Goal: Book appointment/travel/reservation

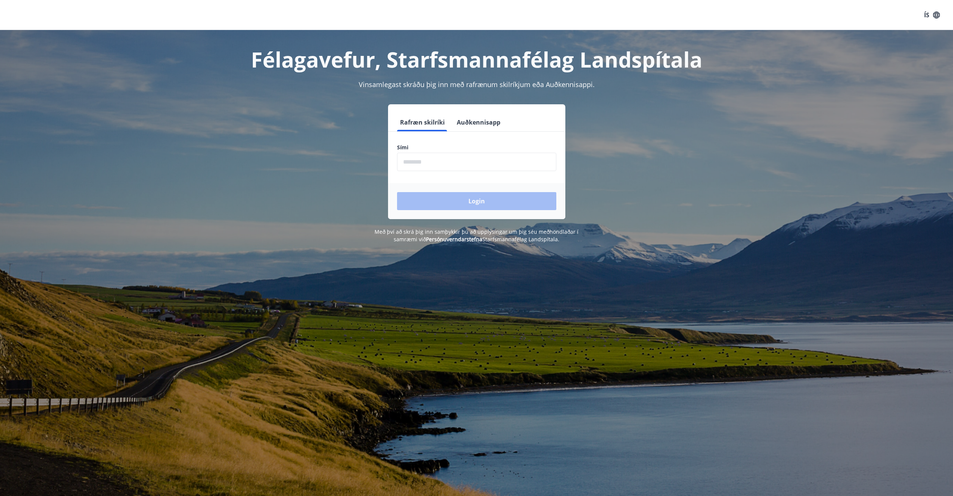
click at [416, 160] on input "phone" at bounding box center [476, 162] width 159 height 18
click at [462, 204] on div "Login" at bounding box center [476, 201] width 177 height 36
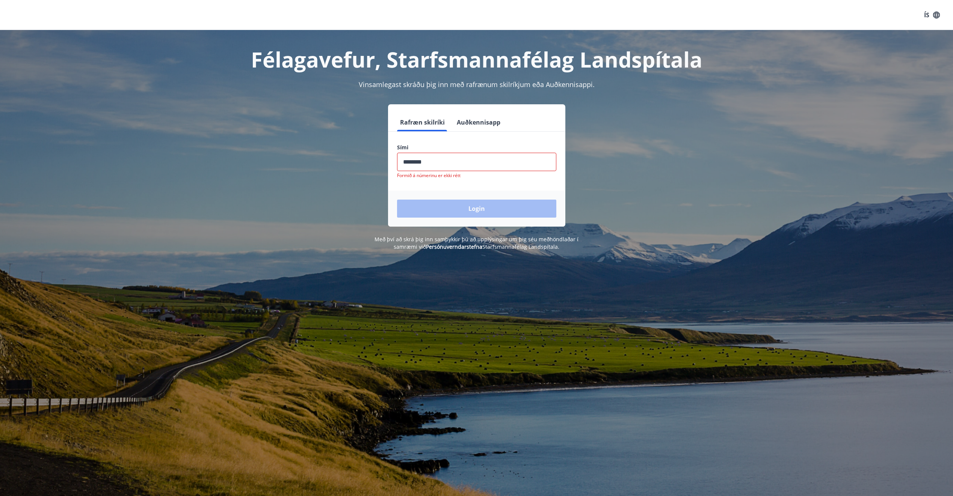
click at [459, 161] on input "phone" at bounding box center [476, 162] width 159 height 18
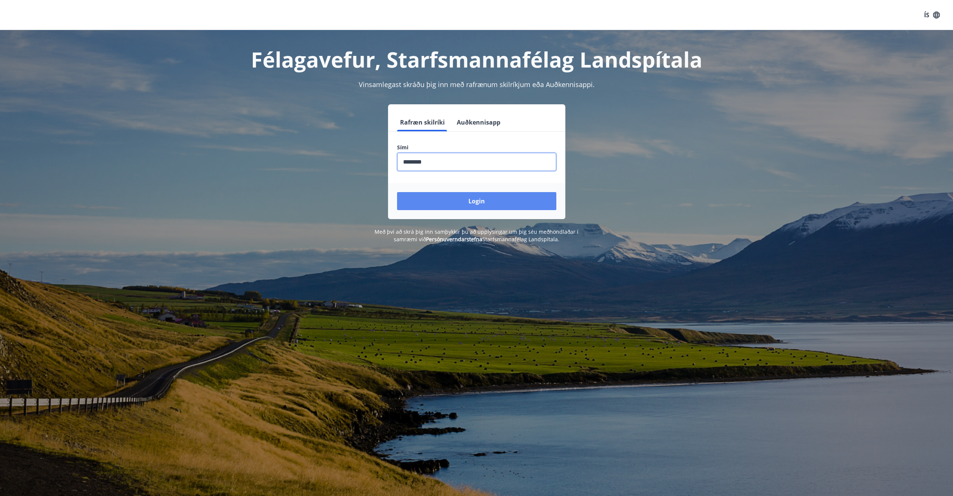
type input "********"
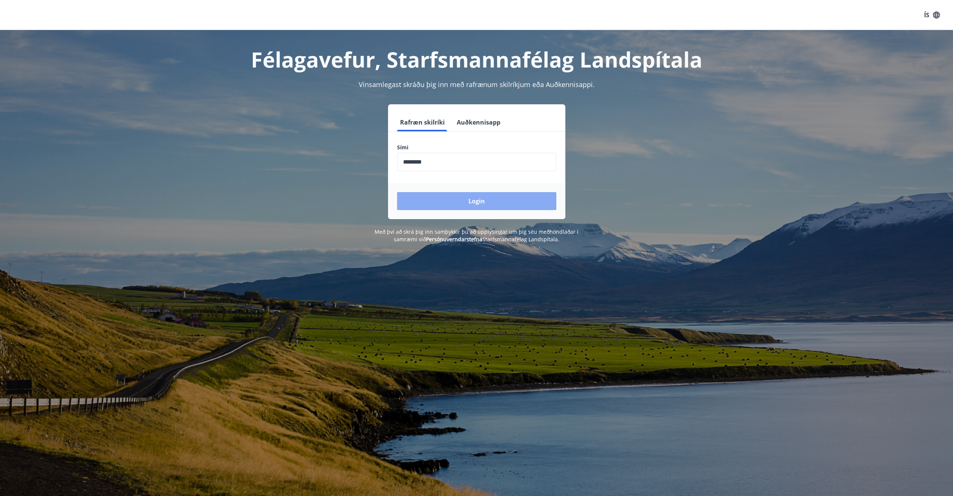
click at [481, 200] on button "Login" at bounding box center [476, 201] width 159 height 18
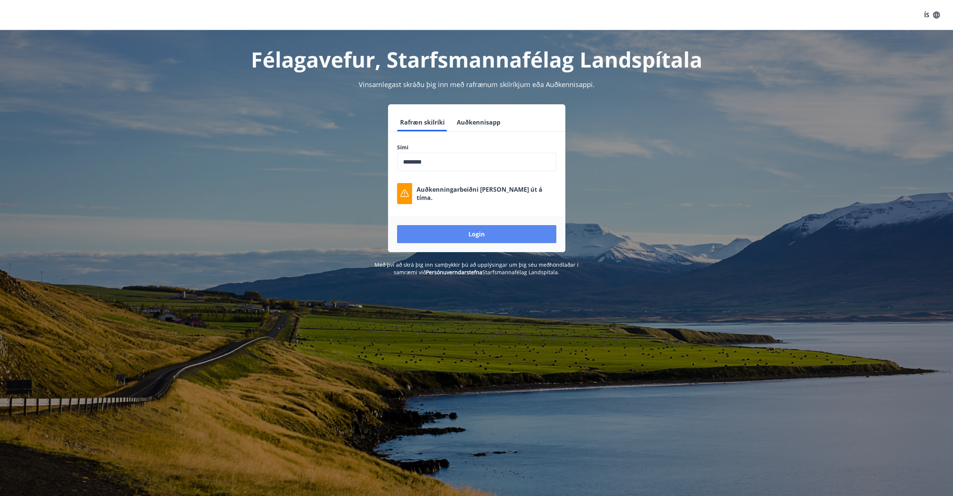
click at [472, 232] on button "Login" at bounding box center [476, 234] width 159 height 18
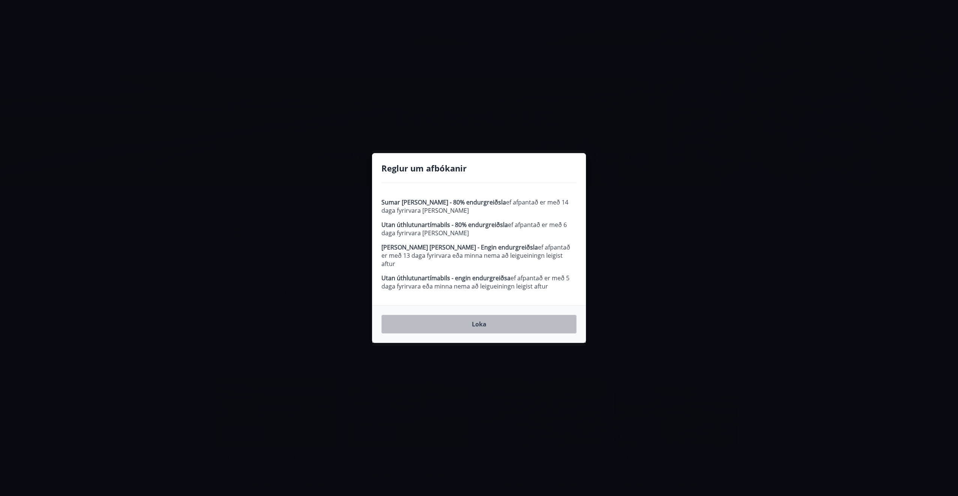
click at [508, 323] on button "Loka" at bounding box center [479, 324] width 195 height 19
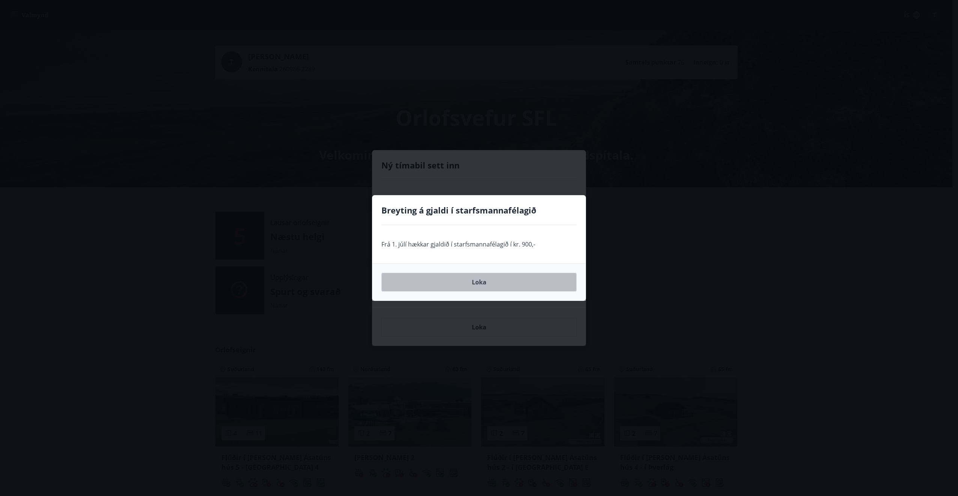
click at [486, 285] on button "Loka" at bounding box center [479, 282] width 195 height 19
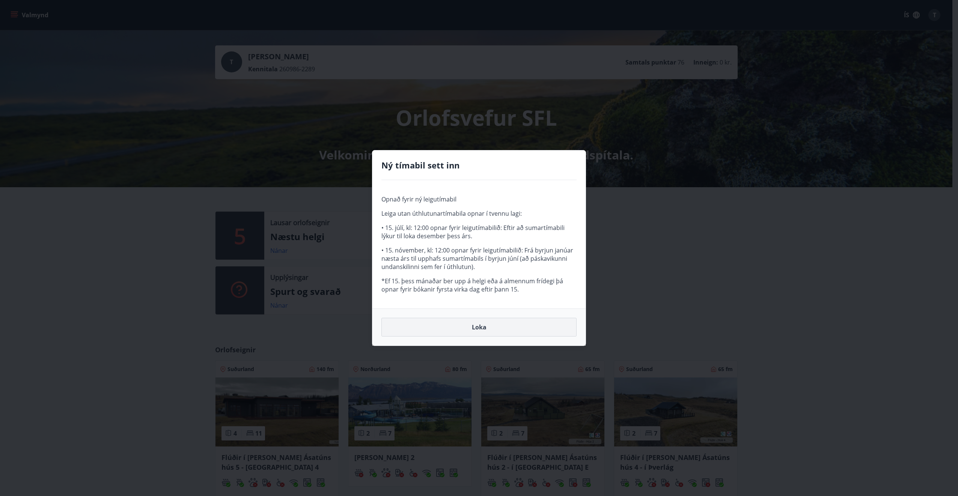
click at [480, 330] on button "Loka" at bounding box center [479, 327] width 195 height 19
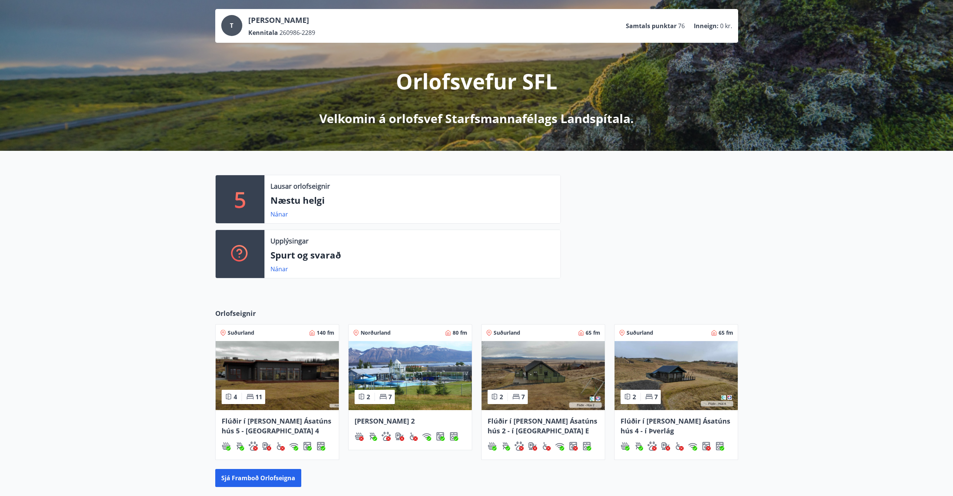
scroll to position [20, 0]
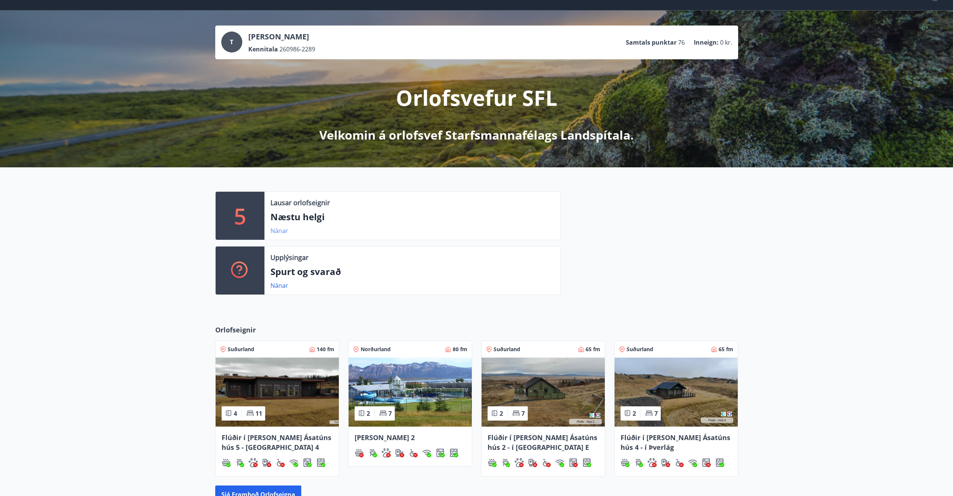
click at [282, 234] on link "Nánar" at bounding box center [279, 231] width 18 height 8
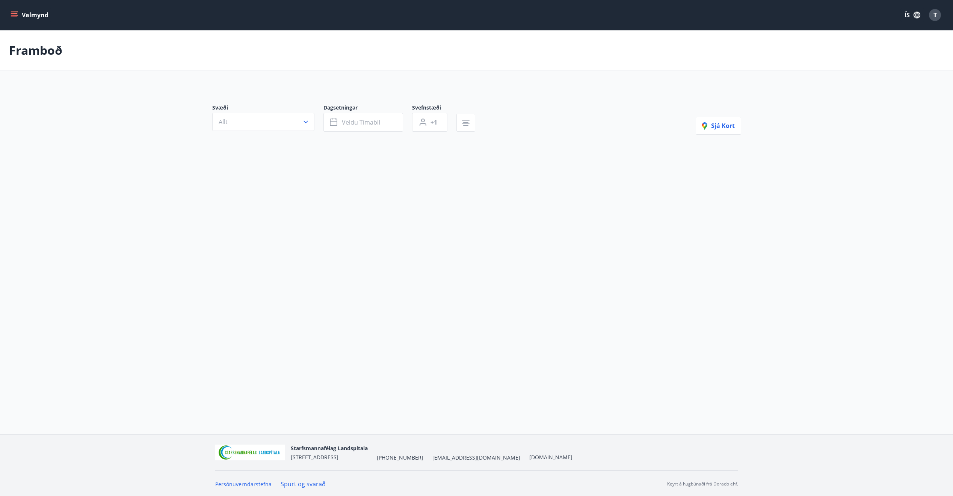
type input "*"
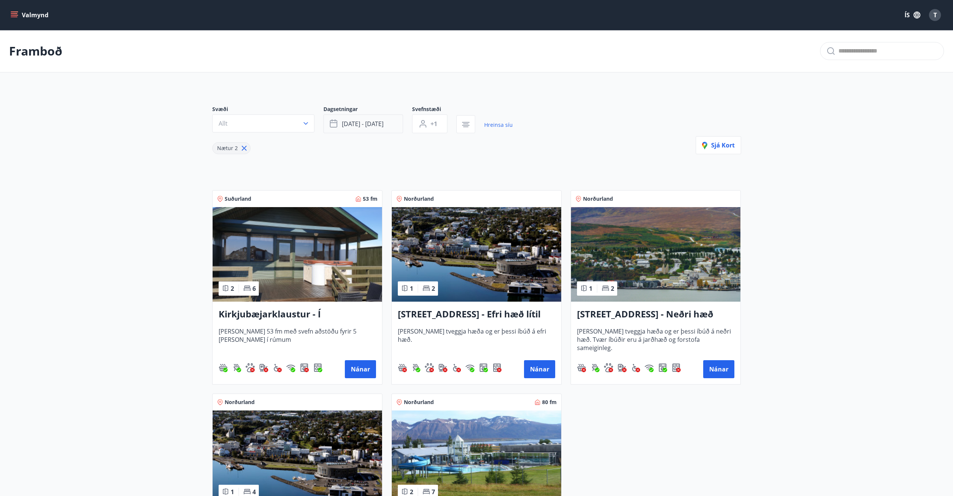
click at [374, 119] on button "[DATE] - [DATE]" at bounding box center [363, 124] width 80 height 19
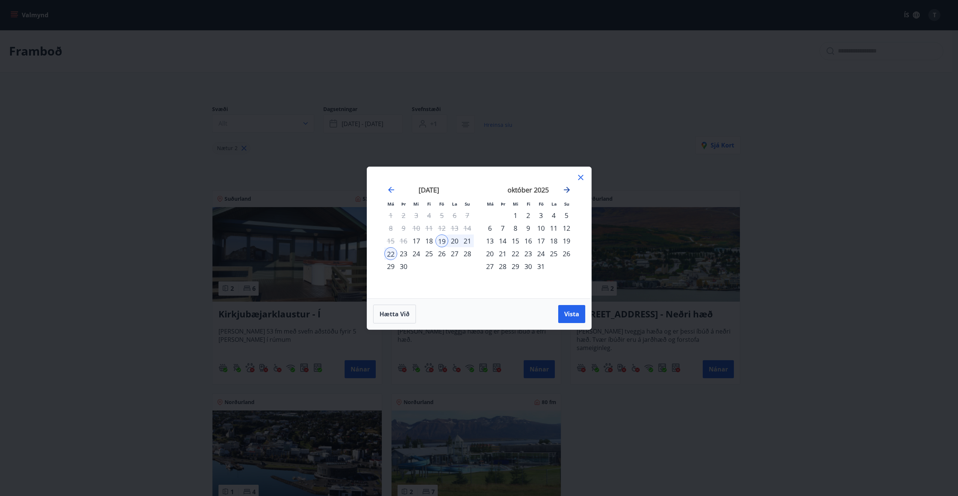
click at [568, 189] on icon "Move forward to switch to the next month." at bounding box center [567, 190] width 9 height 9
click at [442, 254] on div "24" at bounding box center [442, 253] width 13 height 13
click at [469, 254] on div "26" at bounding box center [467, 253] width 13 height 13
click at [571, 314] on span "Vista" at bounding box center [571, 314] width 15 height 8
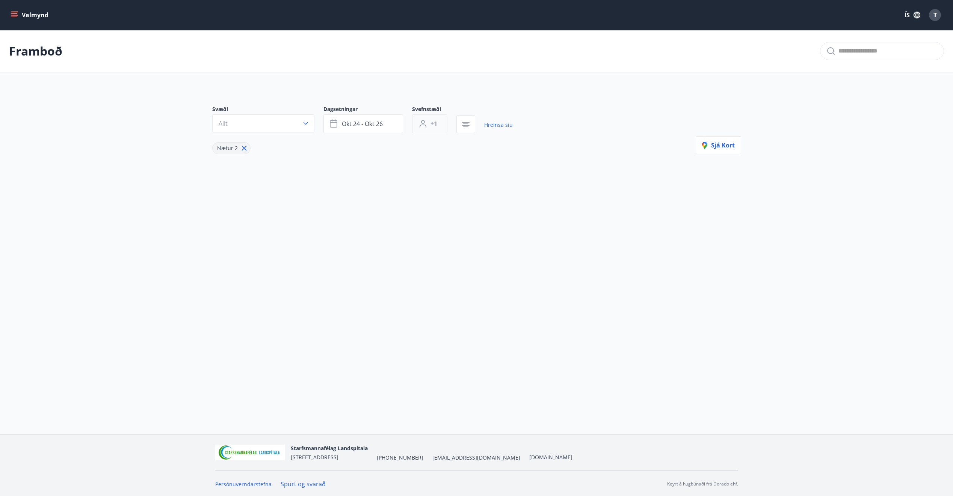
click at [439, 121] on button "+1" at bounding box center [429, 124] width 35 height 19
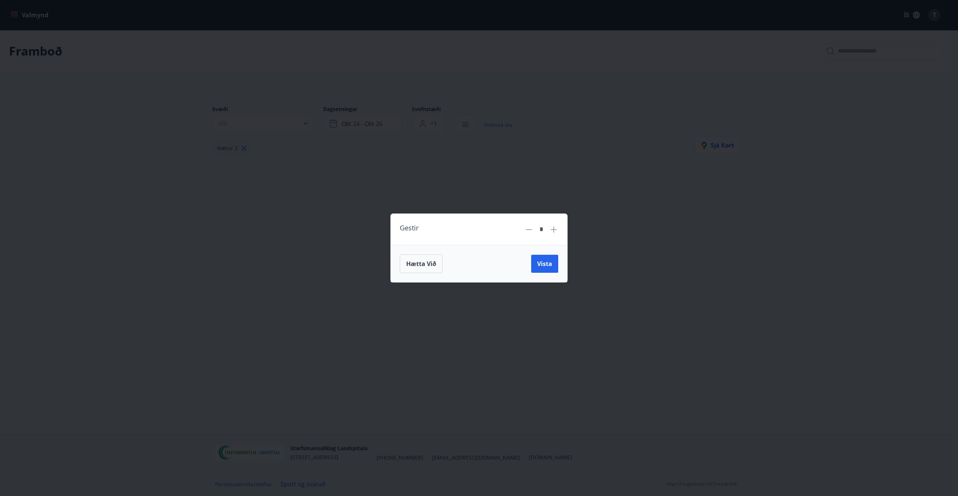
click at [551, 231] on icon at bounding box center [553, 229] width 9 height 9
click at [551, 230] on icon at bounding box center [553, 229] width 9 height 9
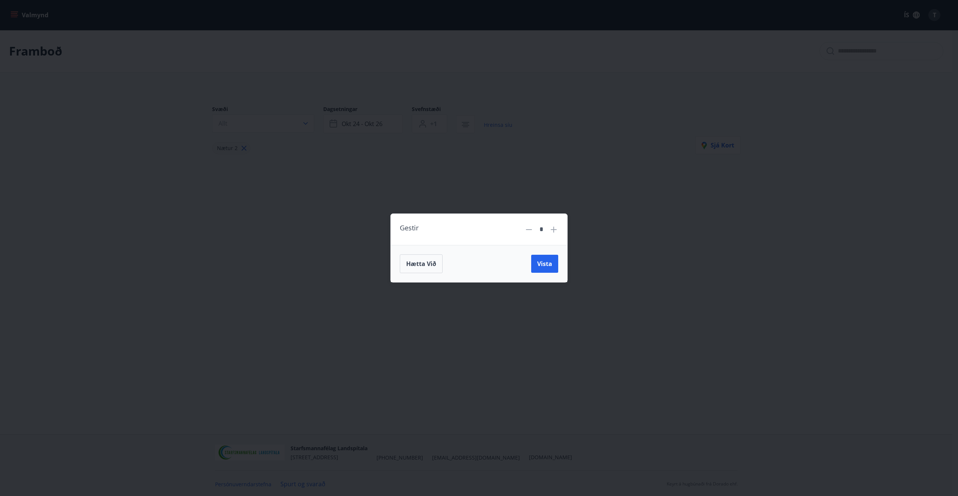
click at [530, 228] on icon at bounding box center [529, 229] width 9 height 9
type input "*"
click at [551, 266] on span "Vista" at bounding box center [544, 264] width 15 height 8
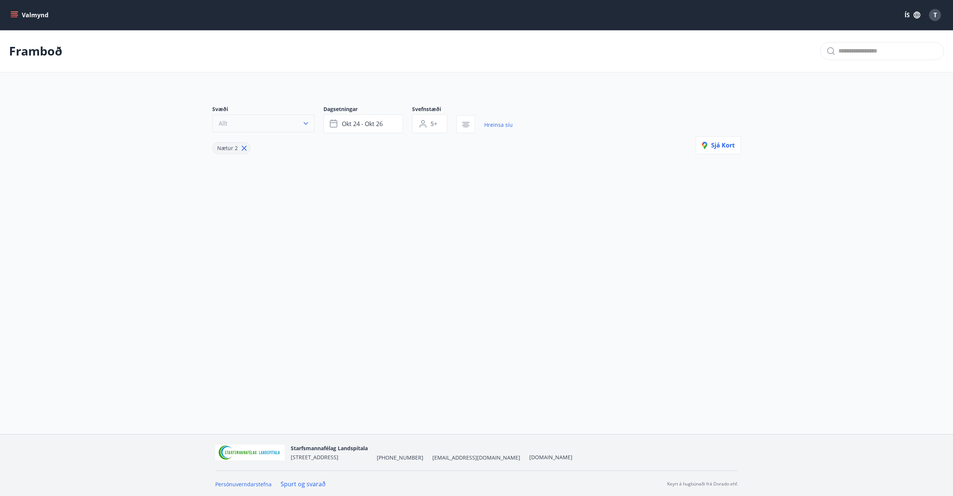
click at [276, 122] on button "Allt" at bounding box center [263, 124] width 102 height 18
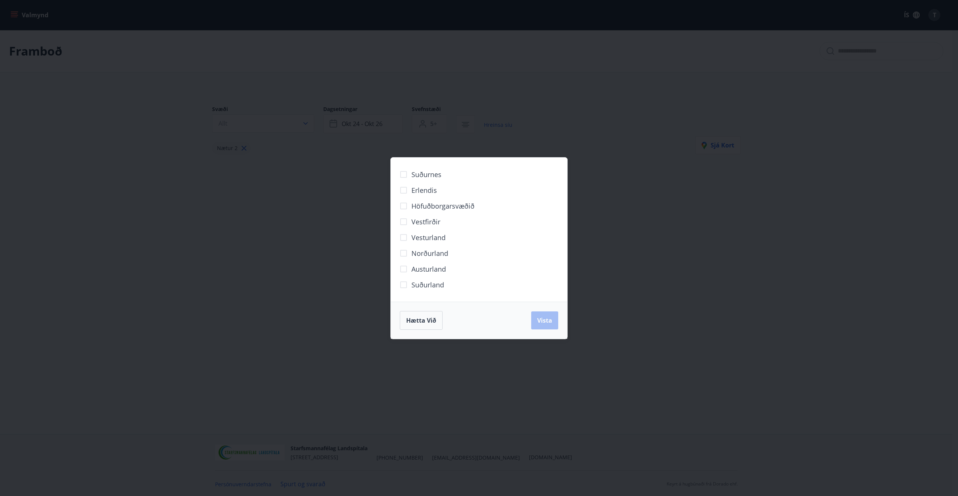
click at [547, 326] on div "Hætta við Vista" at bounding box center [479, 320] width 158 height 19
click at [591, 203] on div "Suðurnes Erlendis Höfuðborgarsvæðið [GEOGRAPHIC_DATA] [GEOGRAPHIC_DATA] [GEOGRA…" at bounding box center [479, 248] width 958 height 496
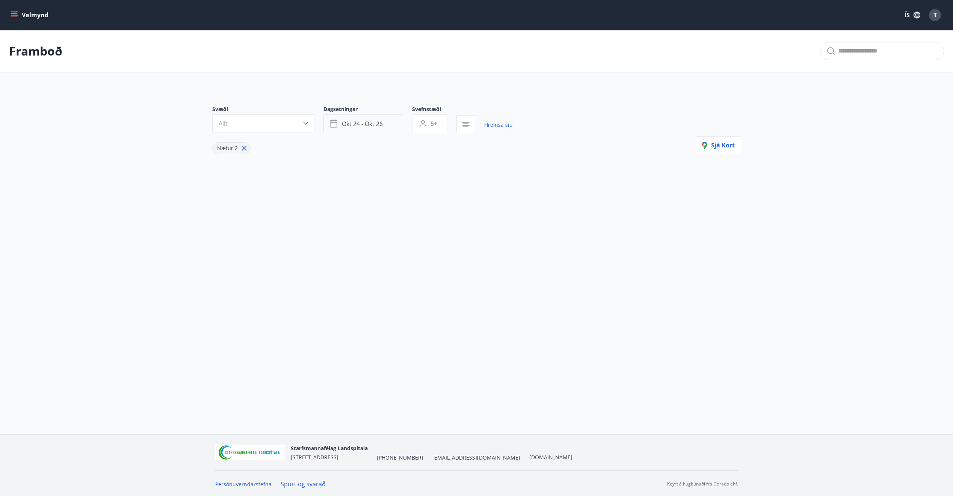
click at [372, 126] on span "okt 24 - okt 26" at bounding box center [362, 124] width 41 height 8
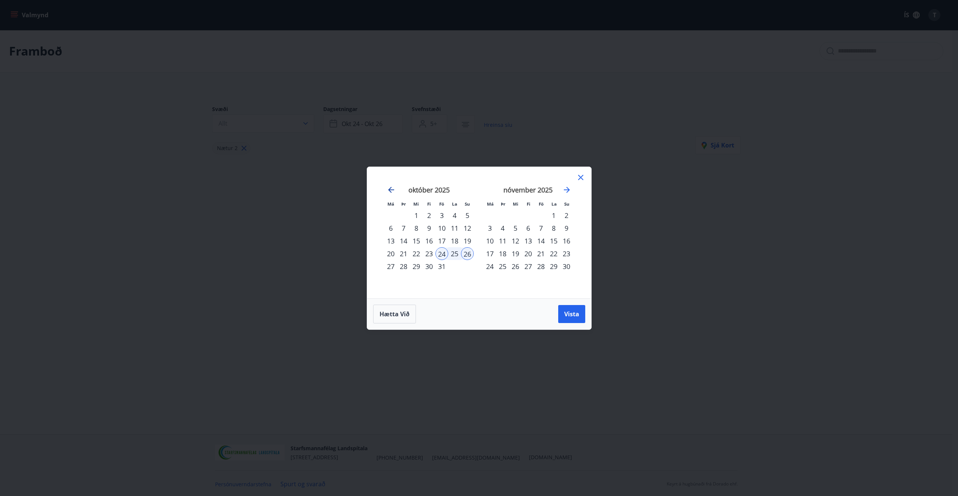
click at [394, 192] on icon "Move backward to switch to the previous month." at bounding box center [391, 190] width 9 height 9
click at [542, 215] on div "3" at bounding box center [541, 215] width 13 height 13
click at [568, 216] on div "5" at bounding box center [566, 215] width 13 height 13
click at [572, 315] on span "Vista" at bounding box center [571, 314] width 15 height 8
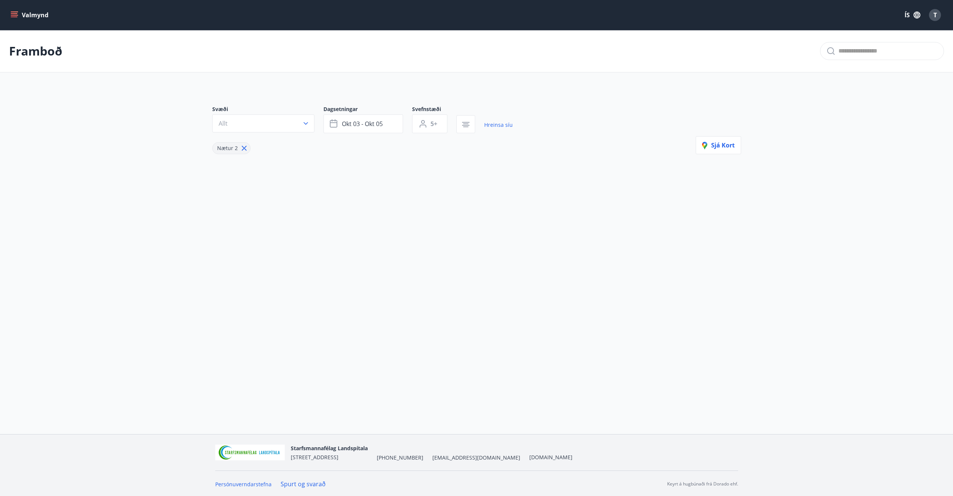
click at [244, 149] on icon at bounding box center [244, 148] width 8 height 8
type input "*"
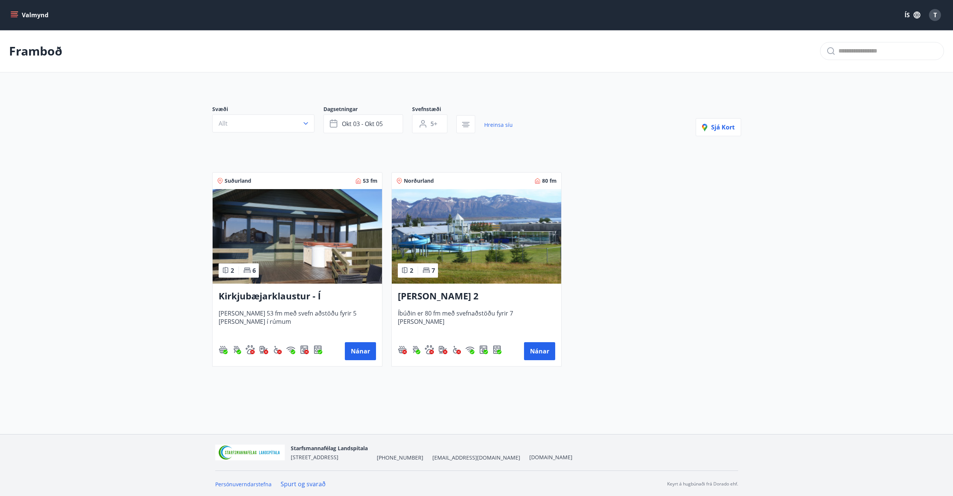
click at [518, 227] on img at bounding box center [476, 236] width 169 height 95
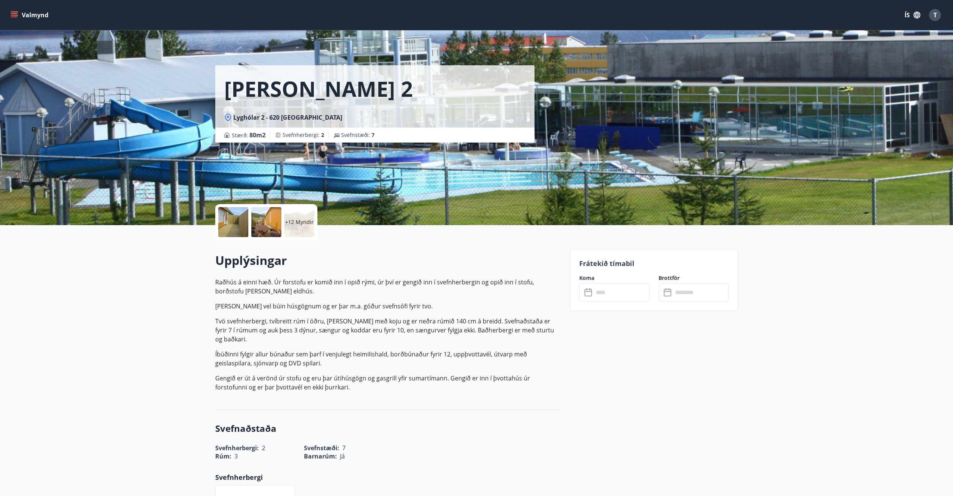
click at [611, 298] on input "text" at bounding box center [621, 293] width 56 height 18
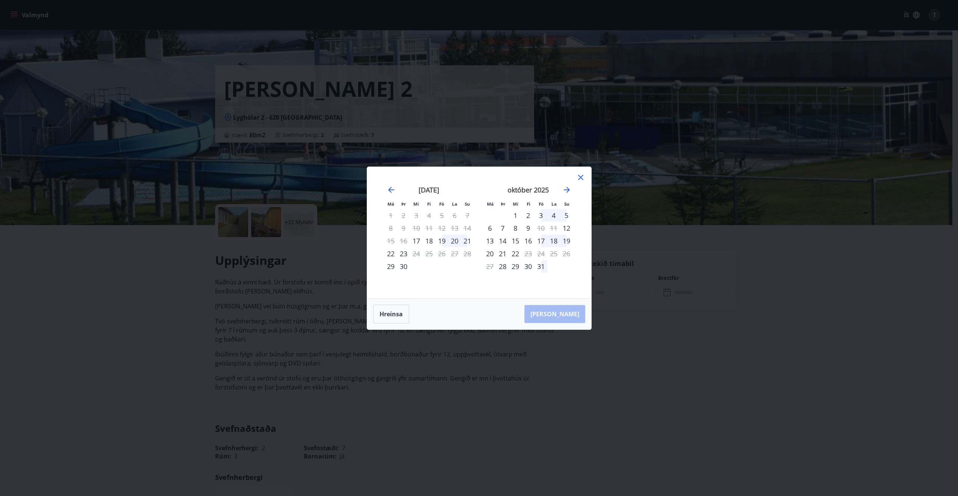
click at [542, 242] on div "17" at bounding box center [541, 241] width 13 height 13
click at [567, 242] on div "19" at bounding box center [566, 241] width 13 height 13
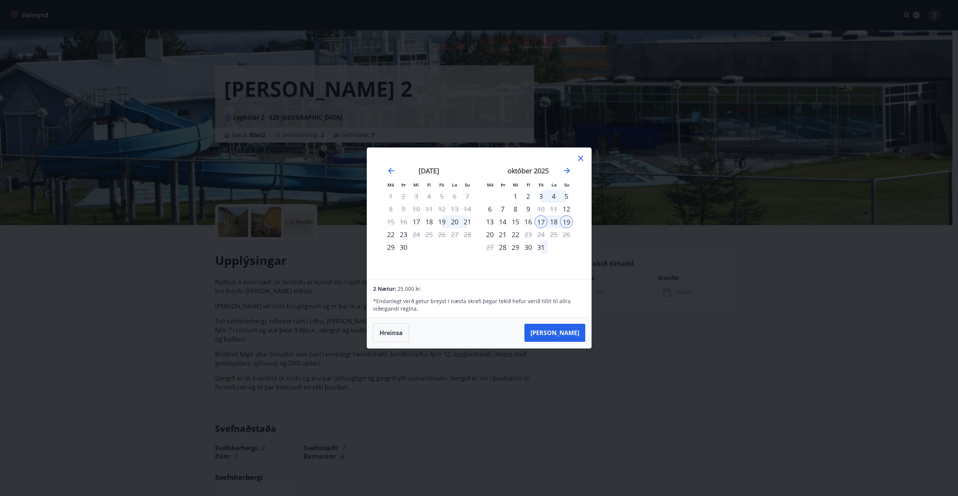
click at [581, 156] on icon at bounding box center [580, 158] width 9 height 9
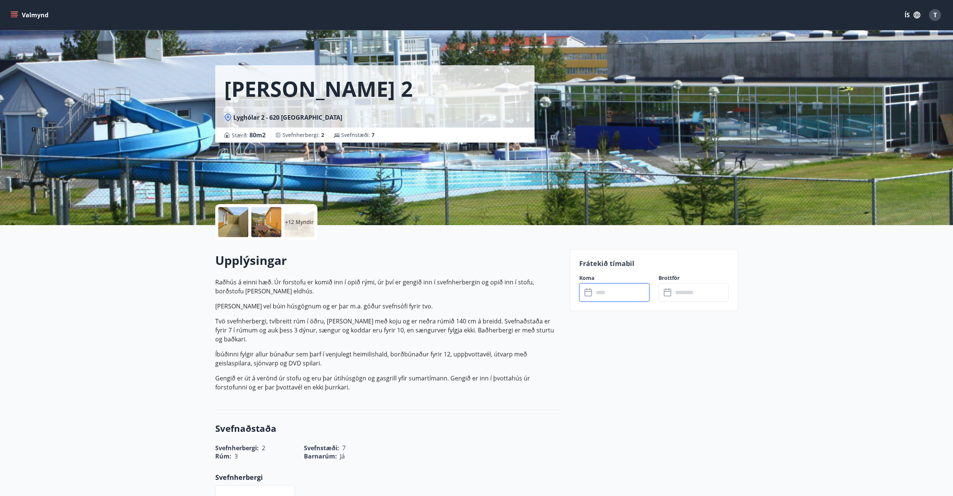
click at [309, 217] on div "+12 Myndir" at bounding box center [299, 222] width 30 height 30
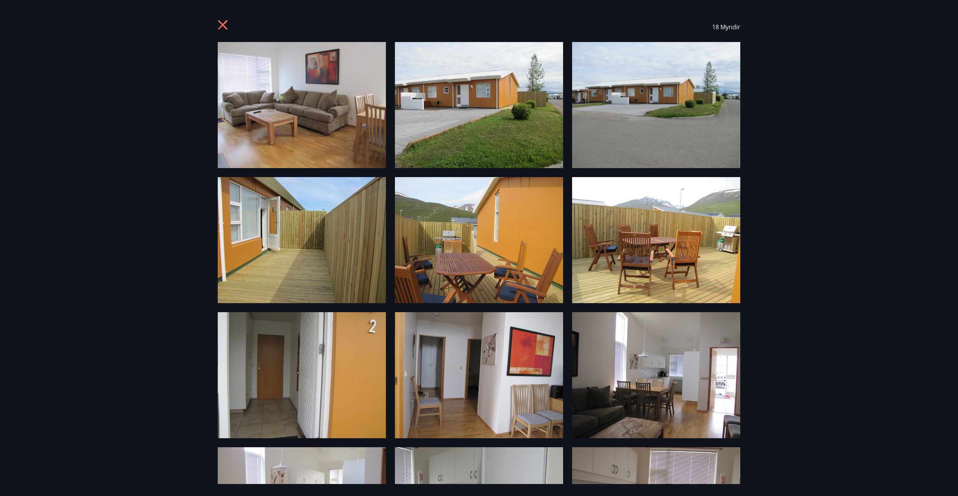
click at [222, 24] on icon at bounding box center [222, 24] width 9 height 9
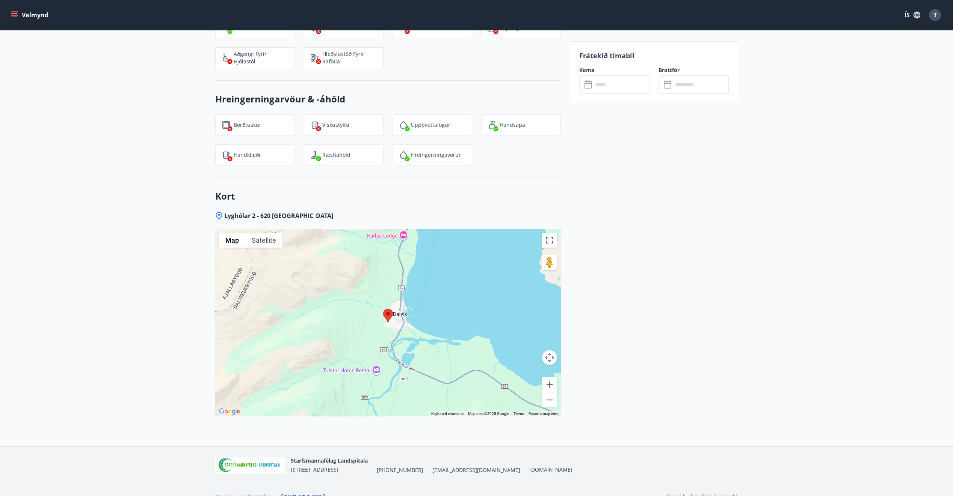
scroll to position [953, 0]
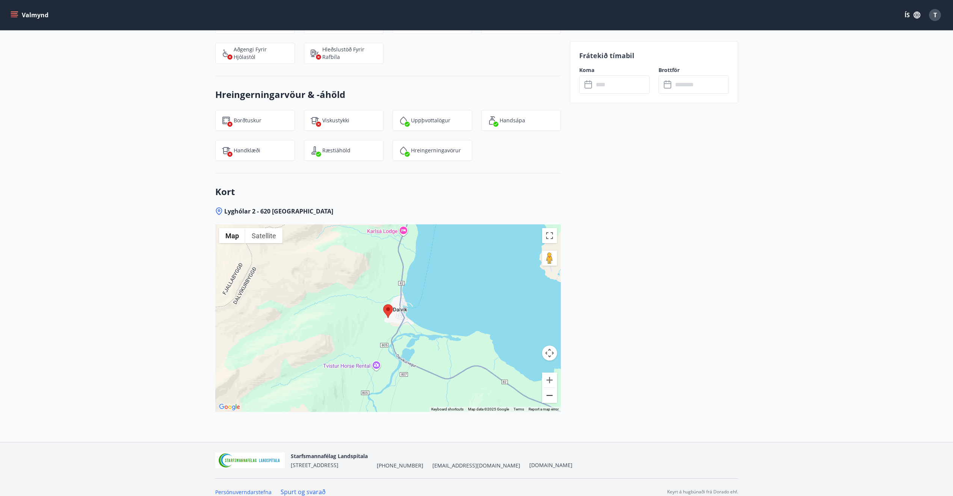
click at [548, 388] on button "Zoom out" at bounding box center [549, 395] width 15 height 15
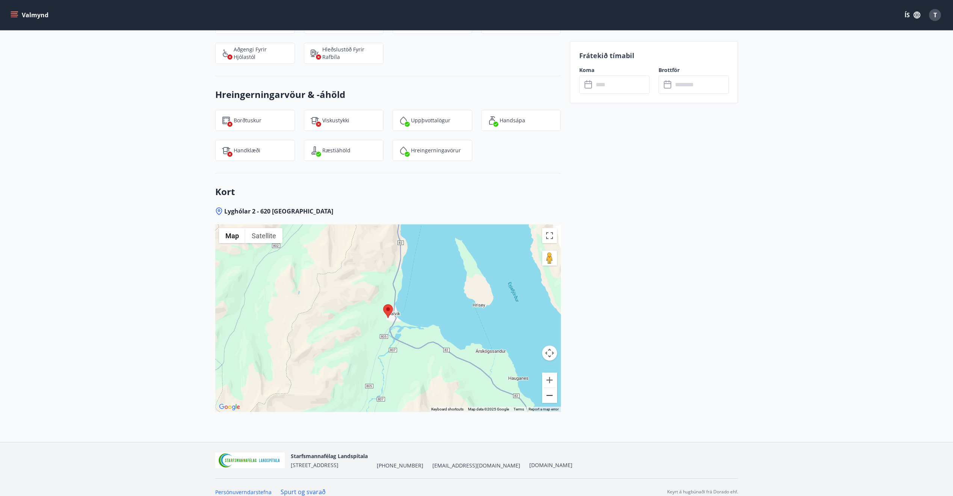
click at [548, 388] on button "Zoom out" at bounding box center [549, 395] width 15 height 15
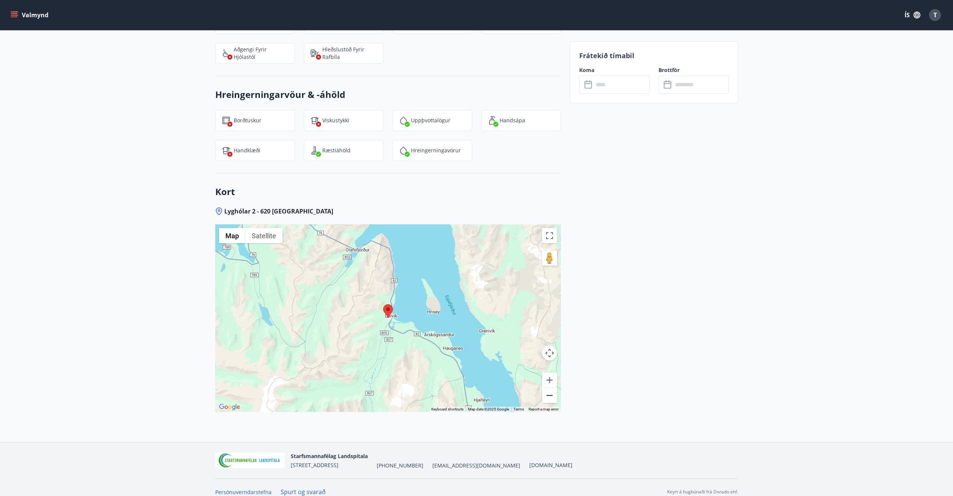
click at [548, 388] on button "Zoom out" at bounding box center [549, 395] width 15 height 15
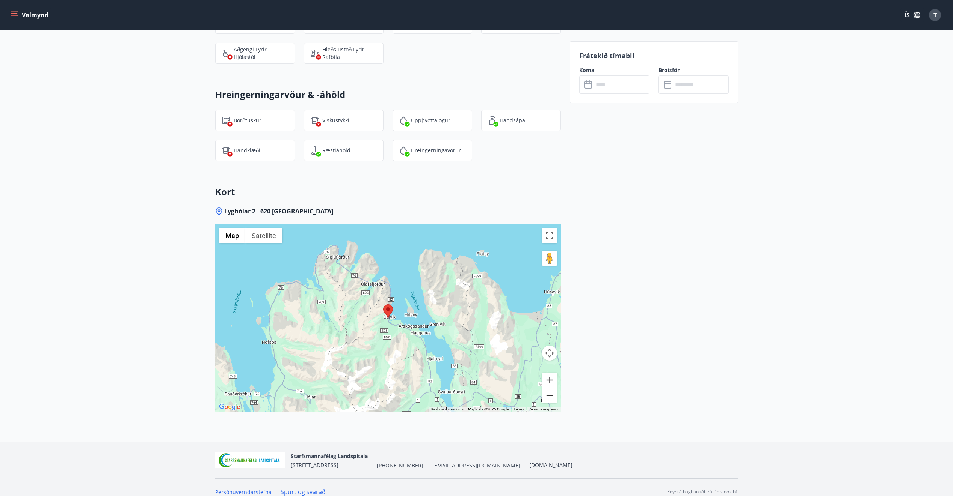
click at [548, 388] on button "Zoom out" at bounding box center [549, 395] width 15 height 15
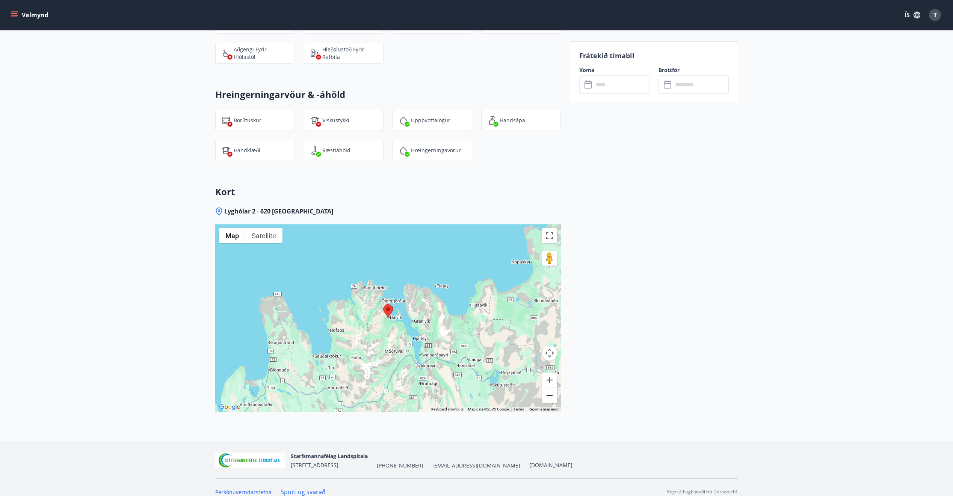
click at [548, 389] on button "Zoom out" at bounding box center [549, 395] width 15 height 15
